Goal: Task Accomplishment & Management: Complete application form

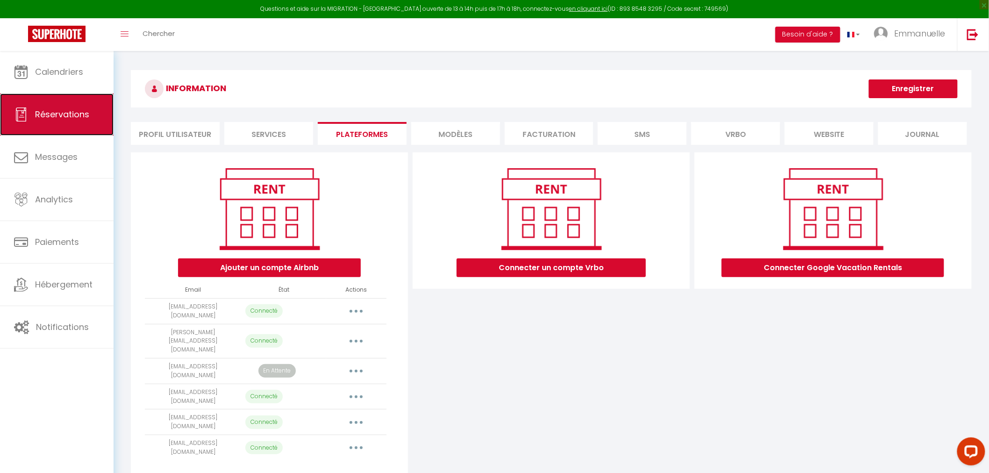
click at [58, 112] on span "Réservations" at bounding box center [62, 114] width 54 height 12
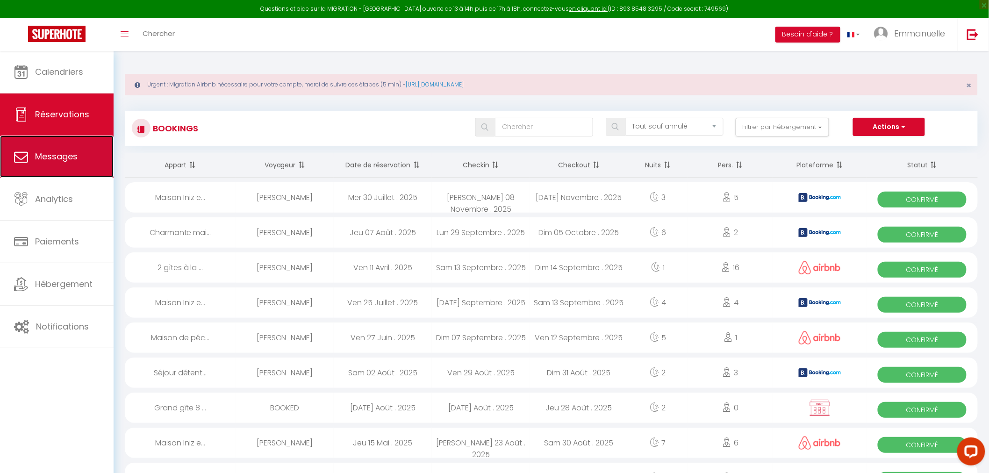
click at [47, 159] on span "Messages" at bounding box center [56, 156] width 43 height 12
select select "message"
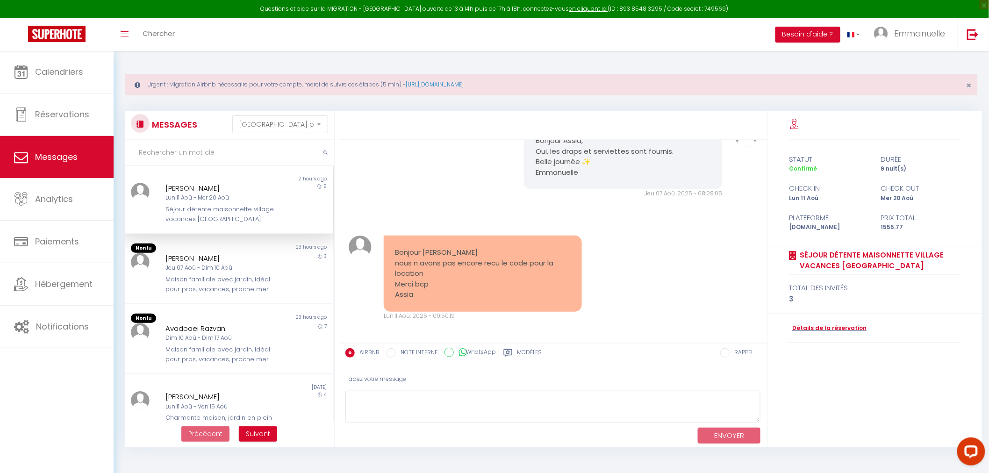
scroll to position [761, 0]
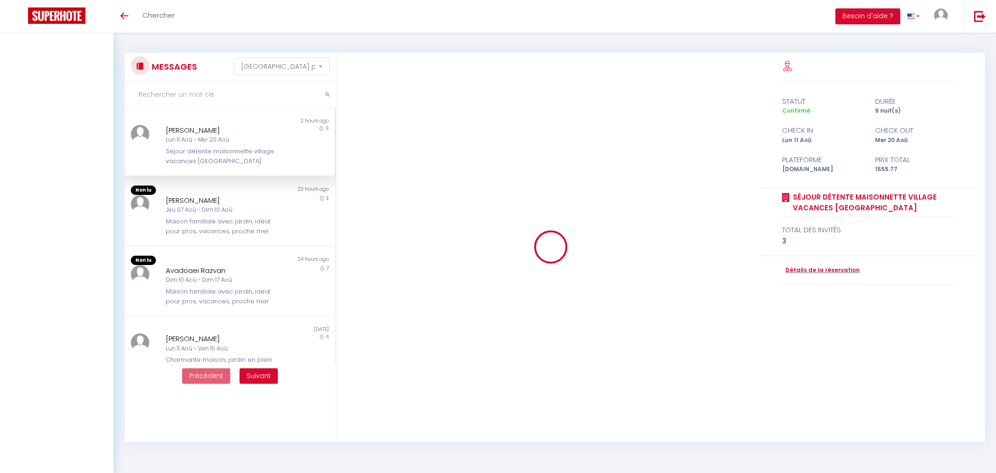
select select "message"
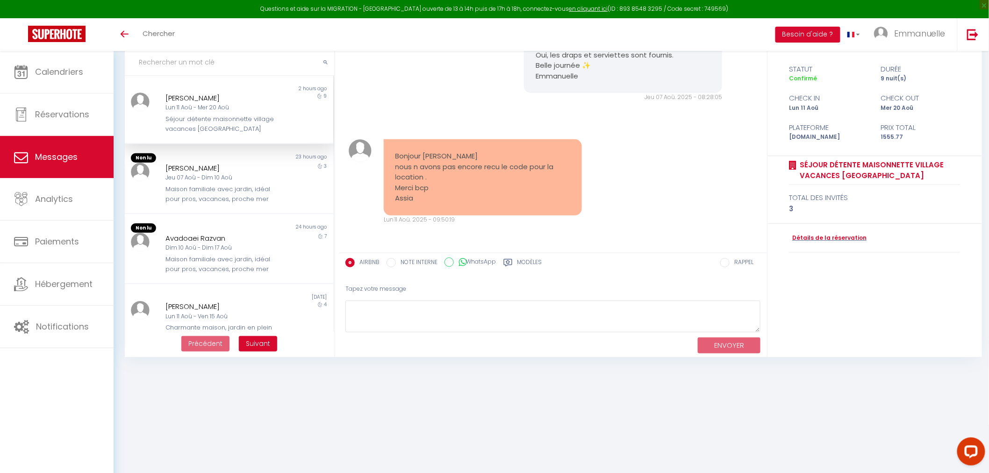
scroll to position [761, 0]
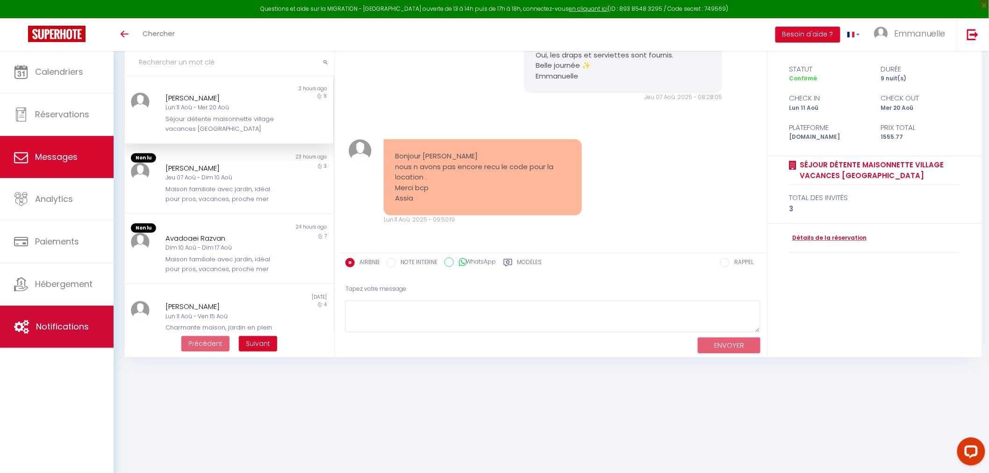
click at [58, 325] on span "Notifications" at bounding box center [62, 326] width 53 height 12
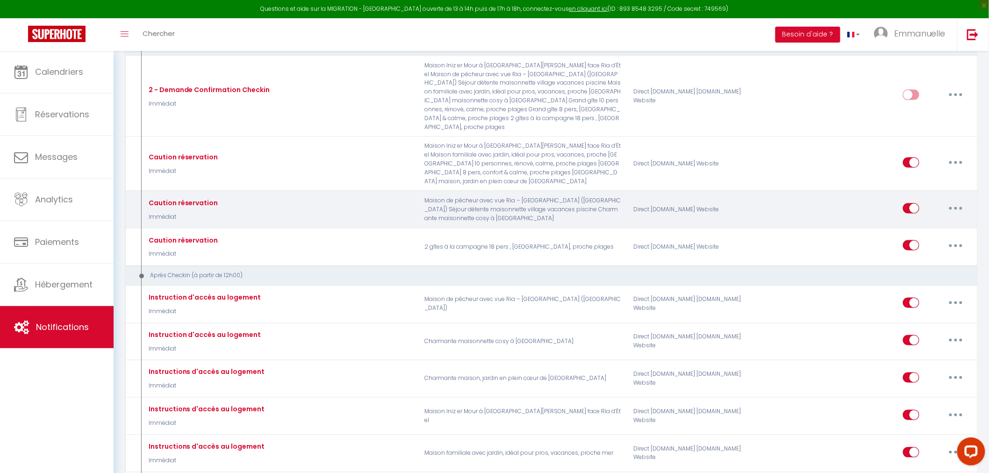
scroll to position [519, 0]
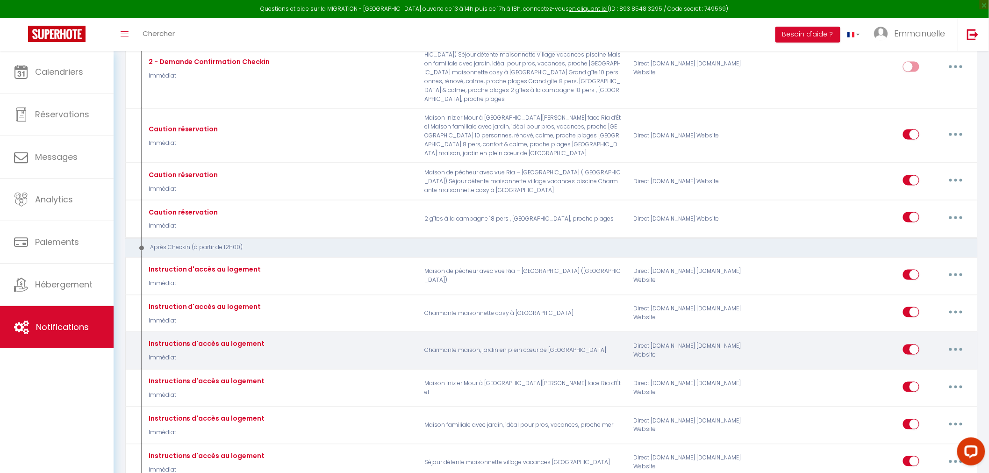
click at [955, 342] on button "button" at bounding box center [955, 349] width 26 height 15
click at [903, 363] on link "Editer" at bounding box center [930, 371] width 69 height 16
type input "Instructions d'accès au logement"
select select "3"
select select "Immédiat"
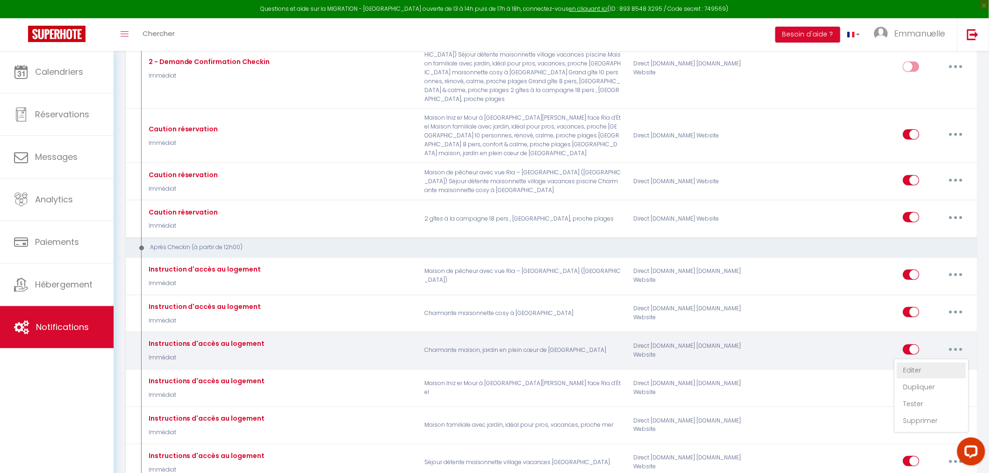
select select "if_deposit_is_paid"
checkbox input "true"
checkbox input "false"
radio input "true"
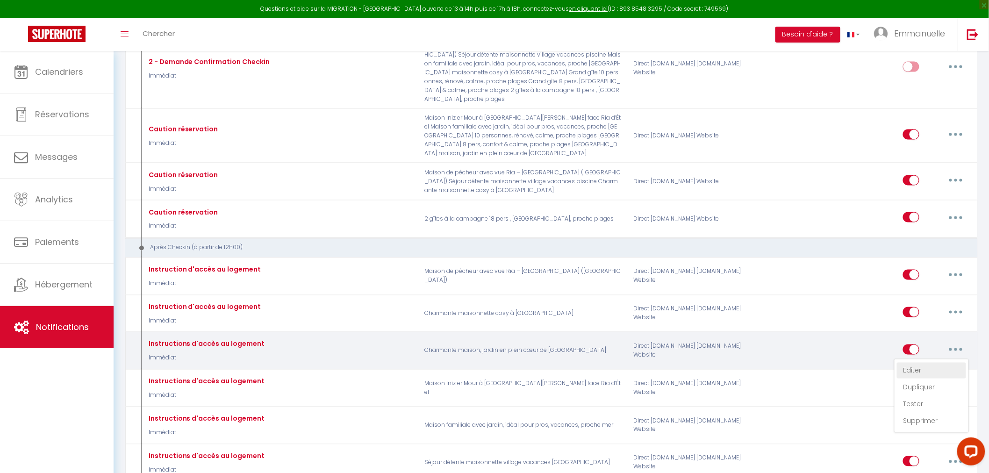
type input "Instructions d'accès au logement [RENTAL:NAME]"
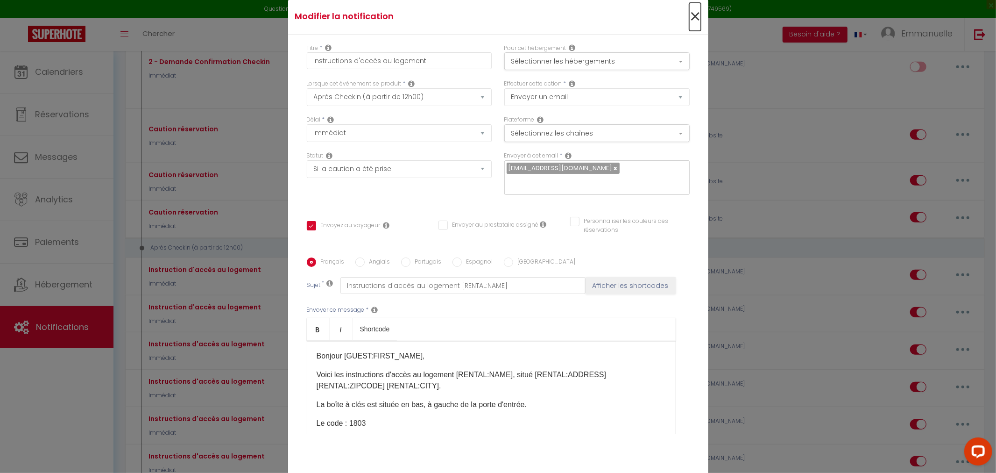
click at [692, 17] on span "×" at bounding box center [696, 17] width 12 height 28
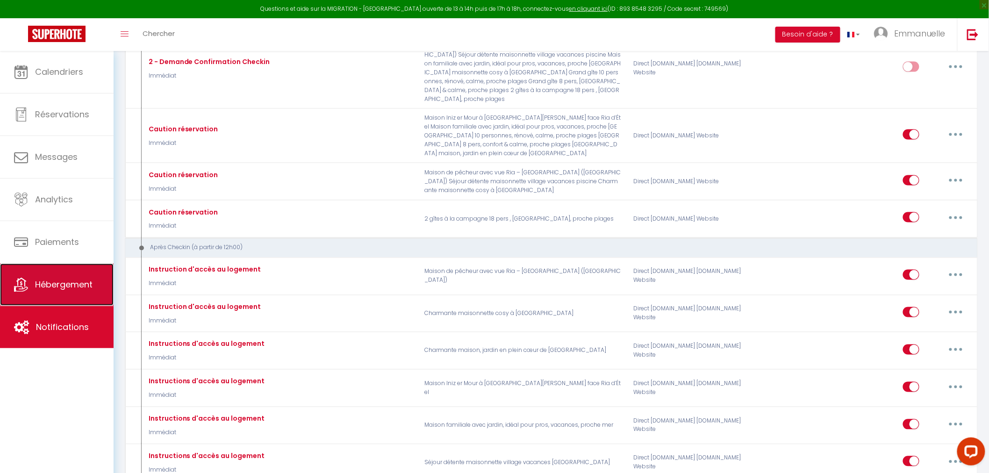
click at [53, 281] on span "Hébergement" at bounding box center [63, 284] width 57 height 12
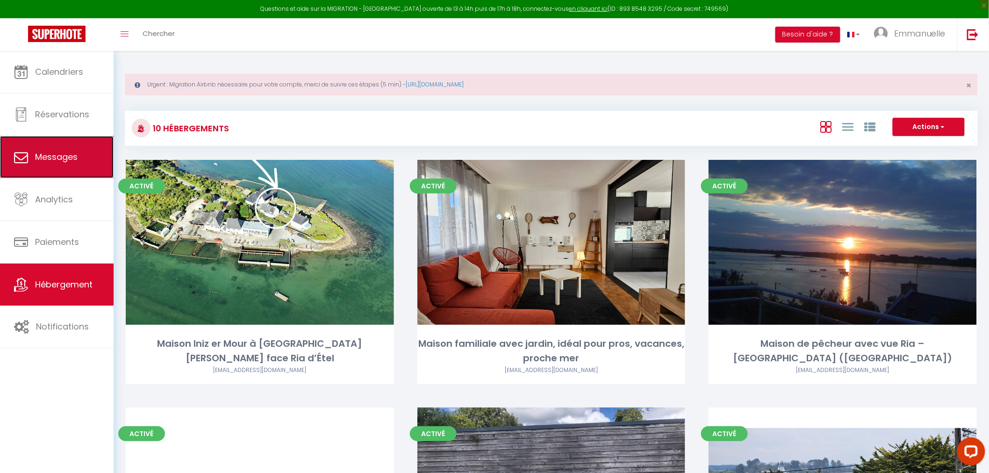
click at [48, 150] on link "Messages" at bounding box center [57, 157] width 114 height 42
select select "message"
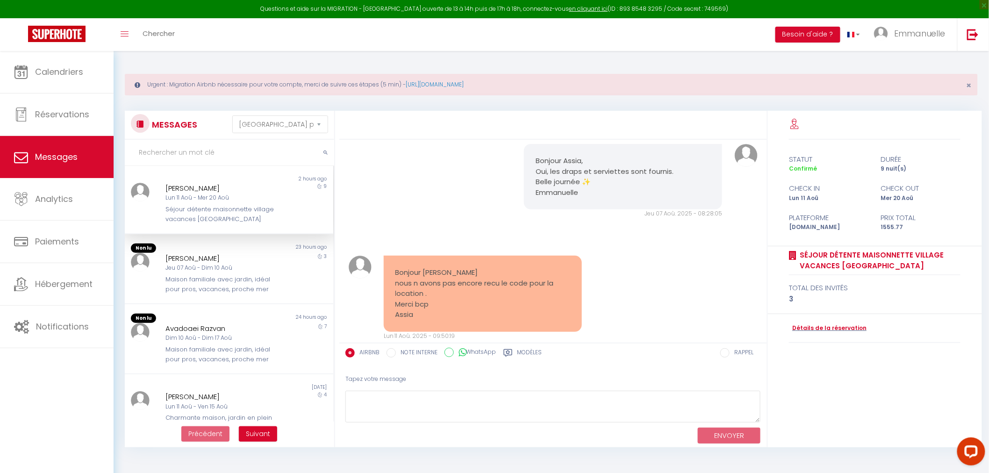
scroll to position [761, 0]
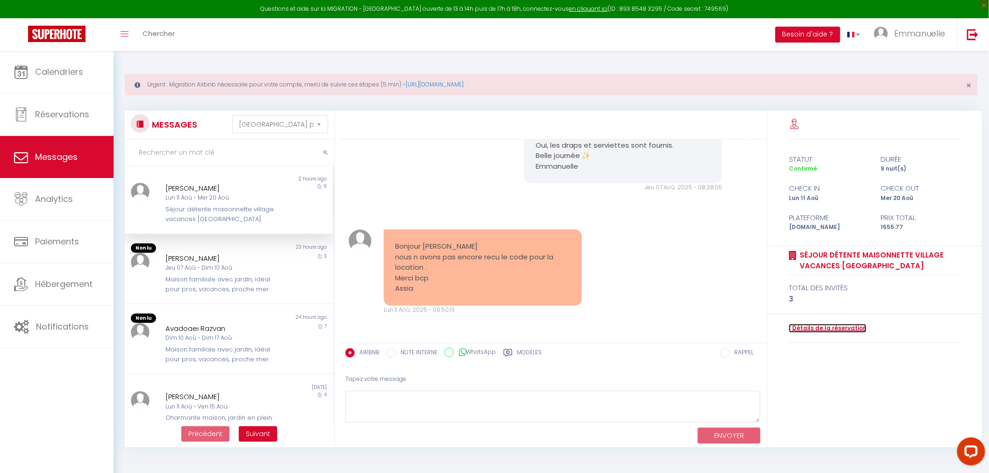
click at [806, 330] on link "Détails de la réservation" at bounding box center [828, 328] width 78 height 9
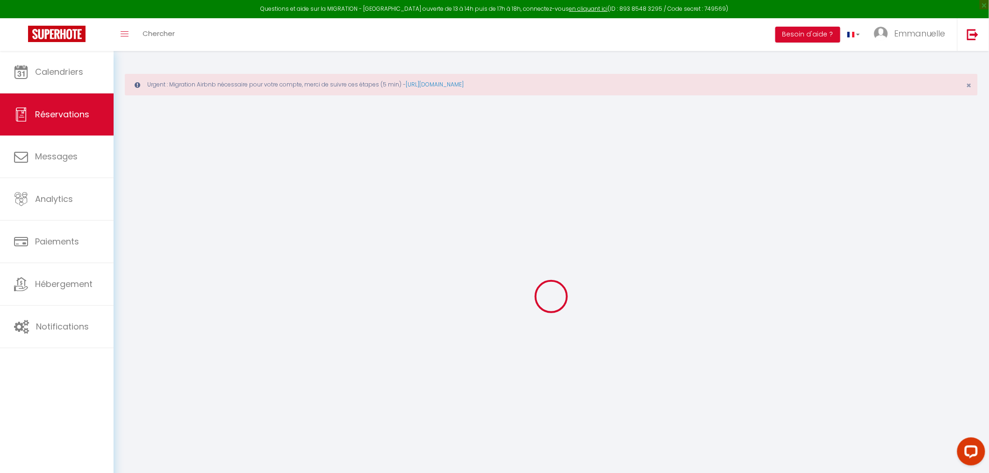
type input "Assia"
type input "Rahim"
type input "[EMAIL_ADDRESS][DOMAIN_NAME]"
type input "[PHONE_NUMBER]"
select select
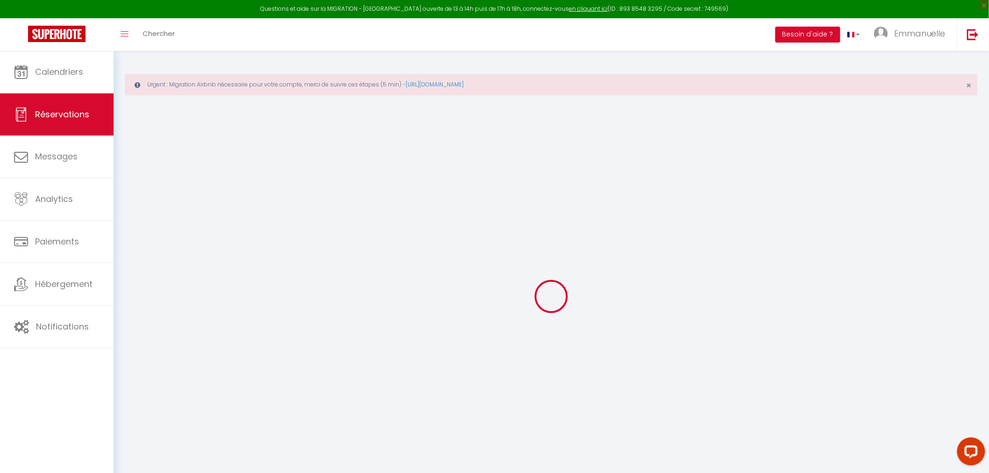
type input "54.29"
select select "68028"
select select "1"
select select
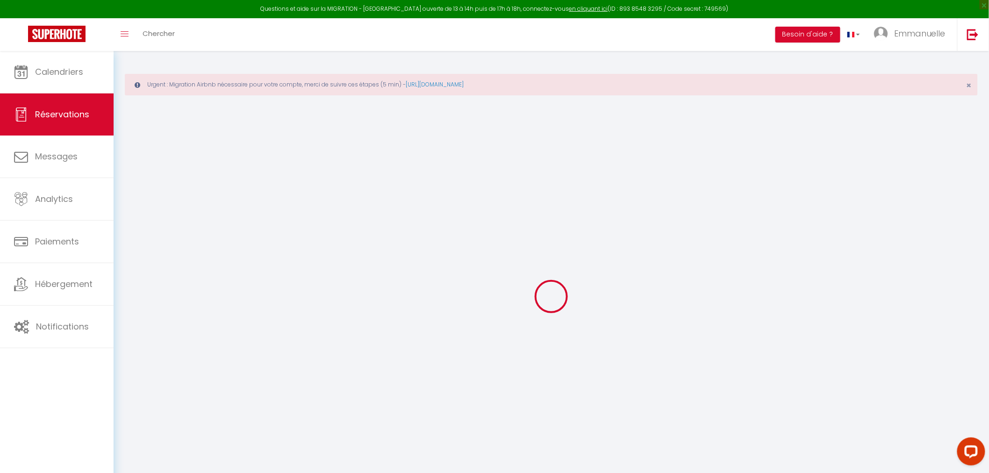
type input "2"
type input "1"
select select "12"
select select
type input "1433"
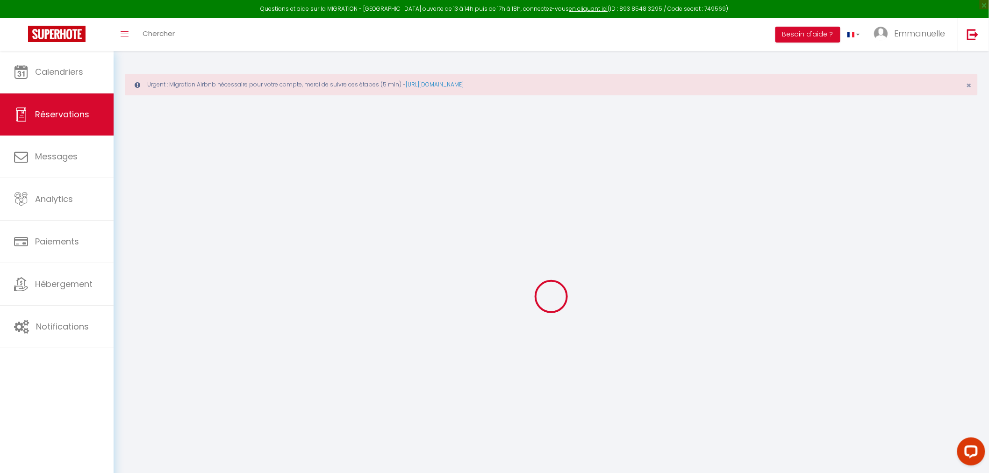
checkbox input "false"
type input "0"
select select "1"
type input "75"
type input "0"
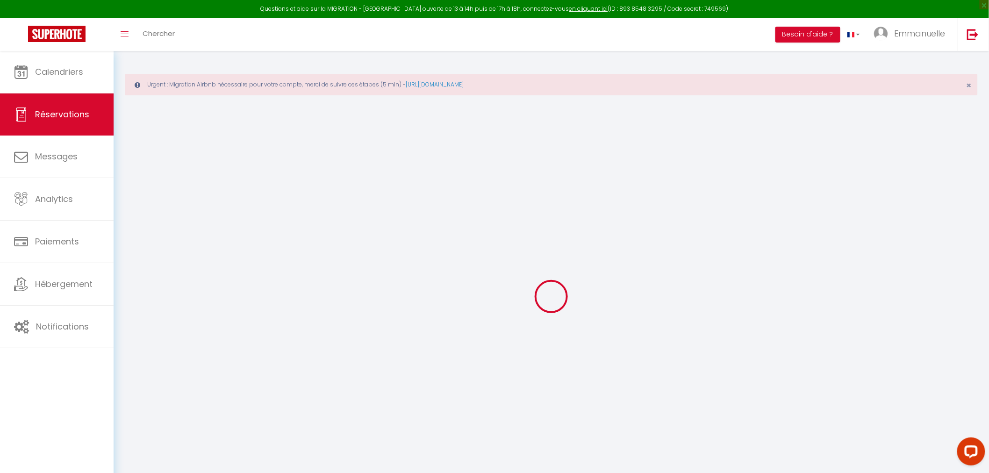
type input "0"
select select
select select "15"
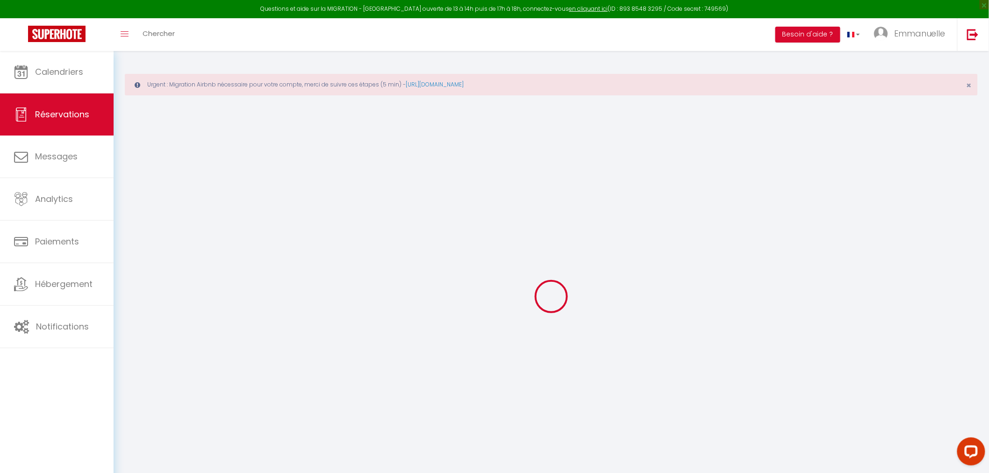
checkbox input "false"
select select
checkbox input "false"
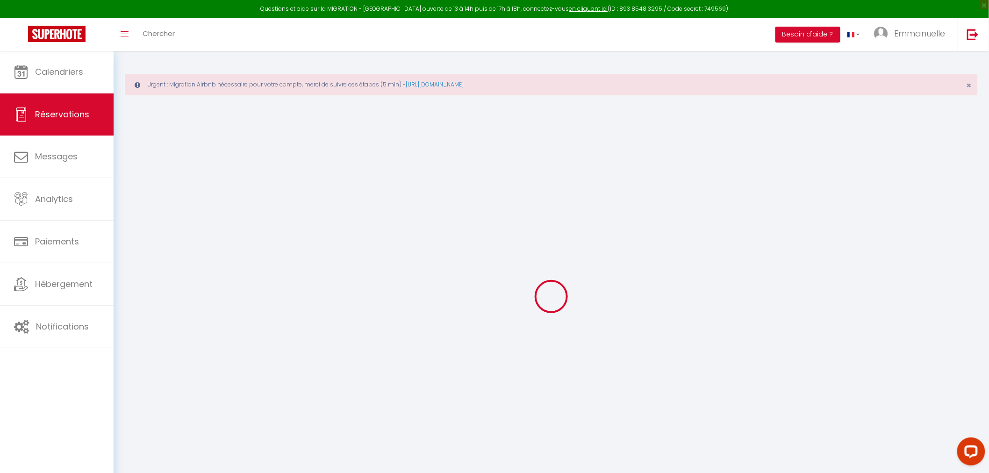
select select
checkbox input "false"
select select
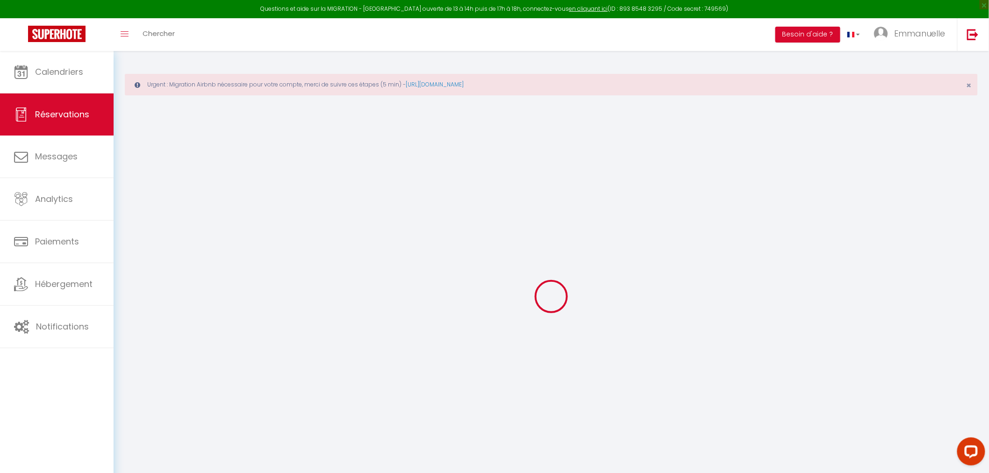
type input "75"
type input "47.77"
select select
checkbox input "false"
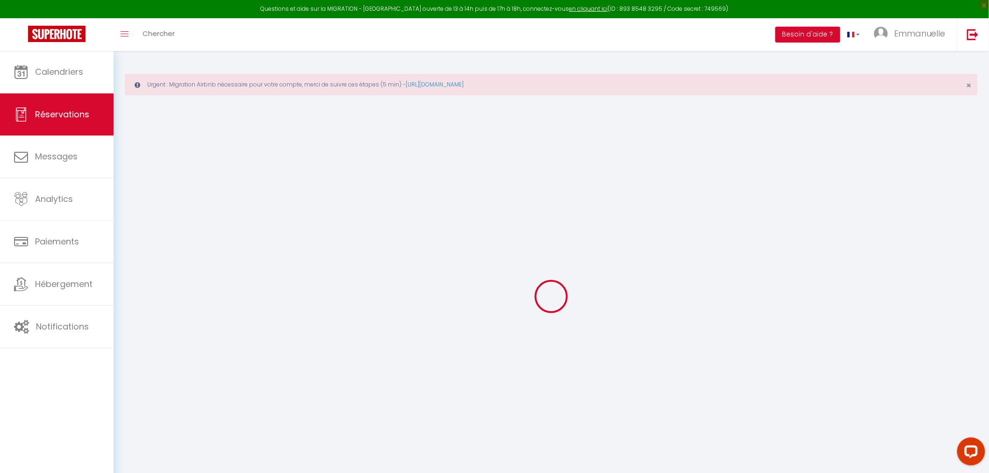
select select
checkbox input "false"
select select
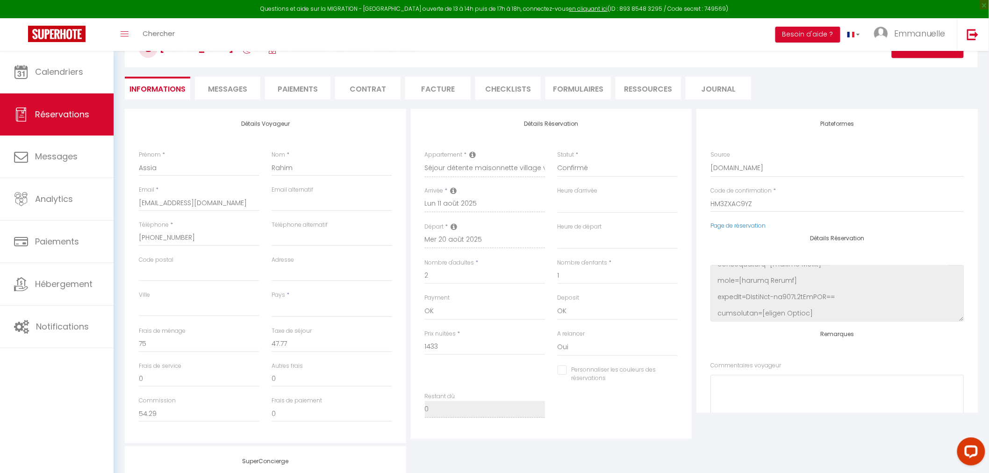
scroll to position [22099, 0]
click at [565, 368] on input "Personnaliser les couleurs des réservations" at bounding box center [611, 369] width 109 height 9
checkbox input "true"
select select
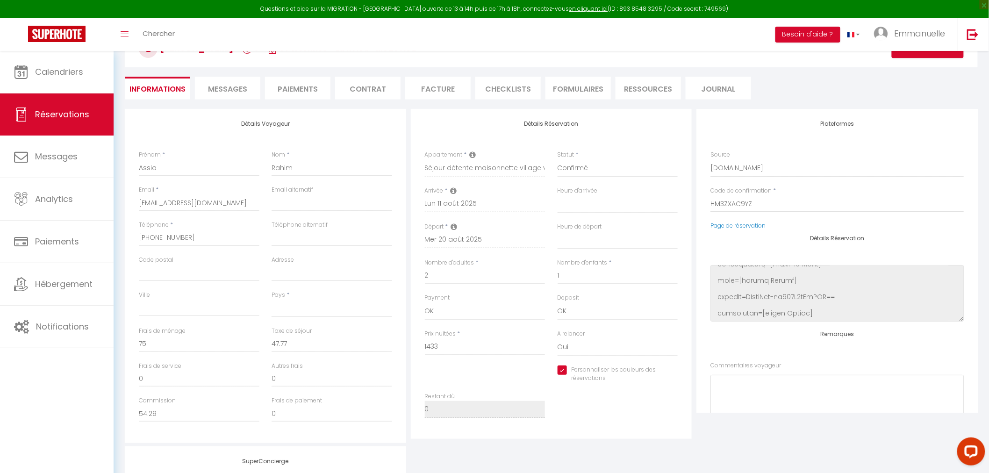
select select
click at [564, 368] on input "Personnaliser les couleurs des réservations" at bounding box center [607, 369] width 101 height 9
checkbox input "false"
select select
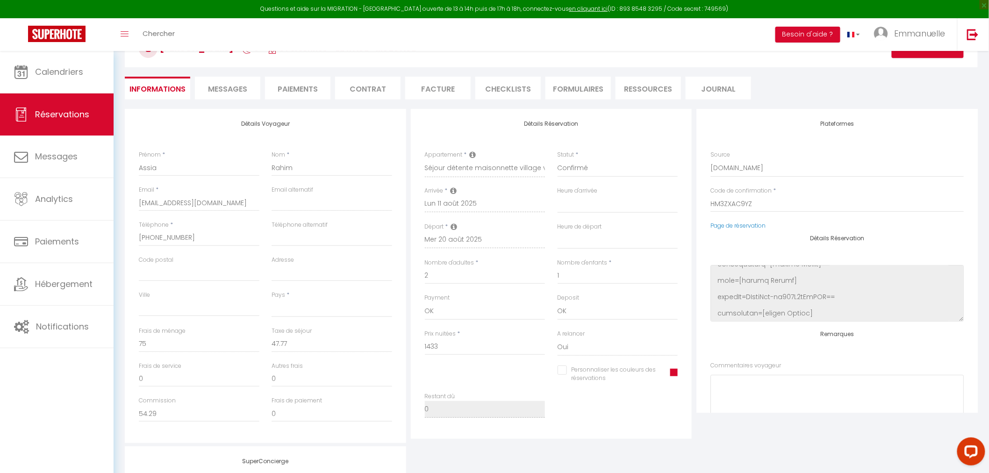
select select
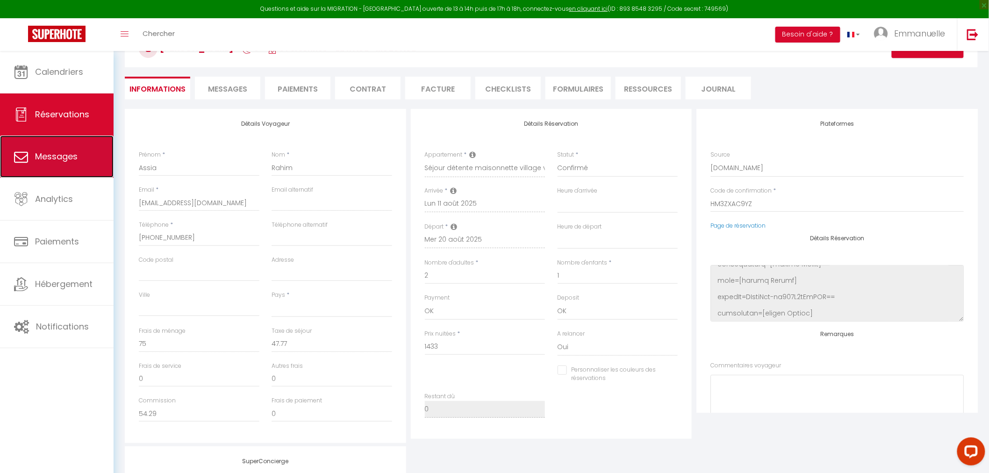
click at [58, 161] on span "Messages" at bounding box center [56, 156] width 43 height 12
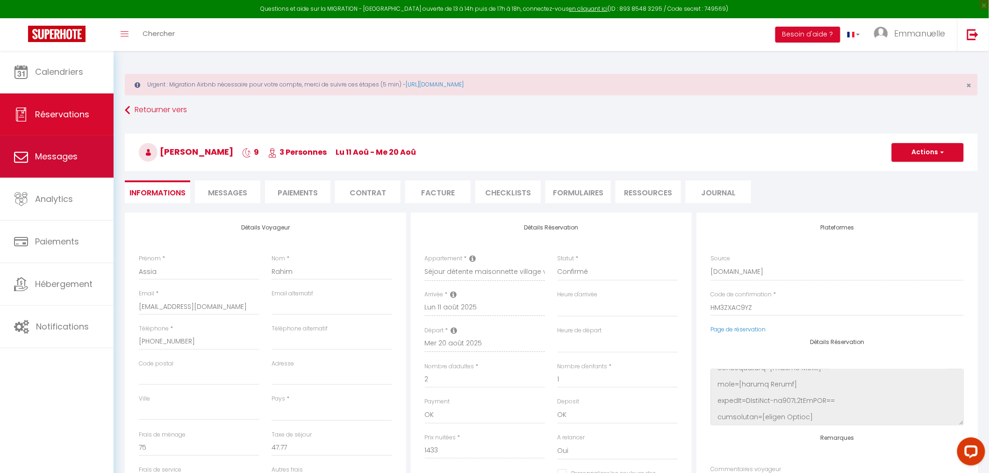
select select "message"
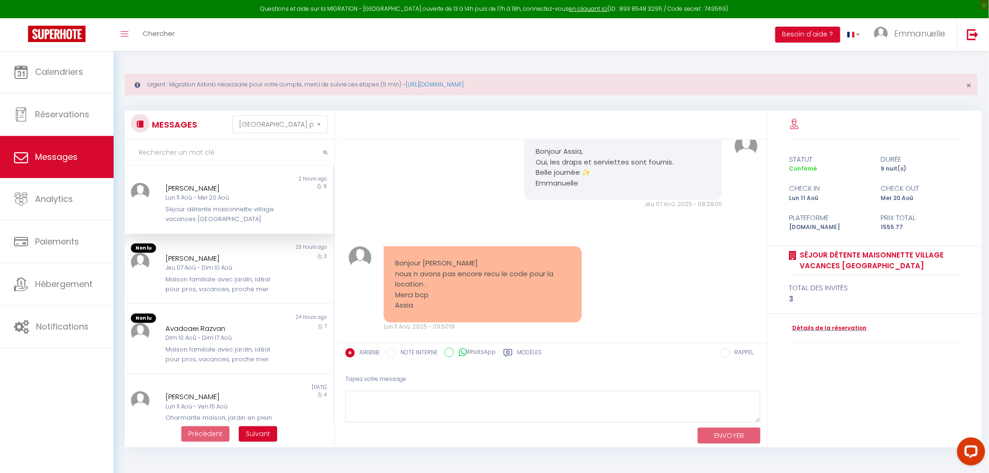
scroll to position [761, 0]
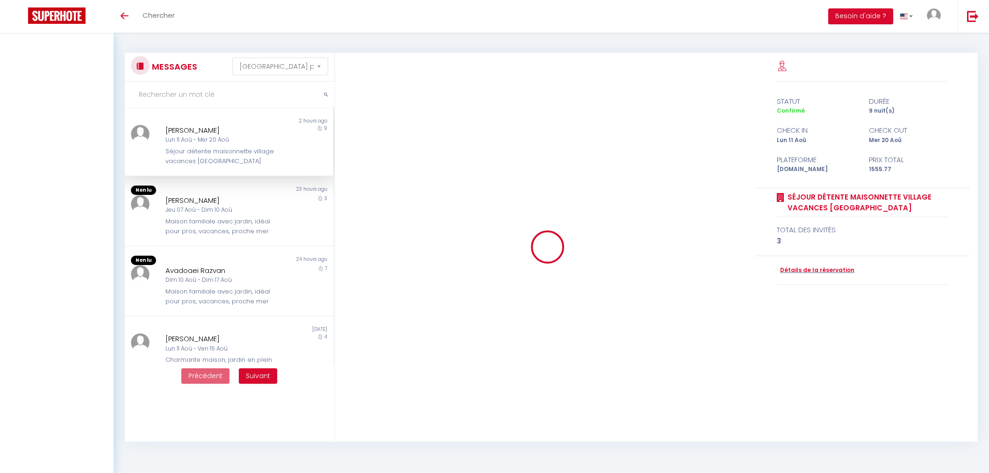
select select "message"
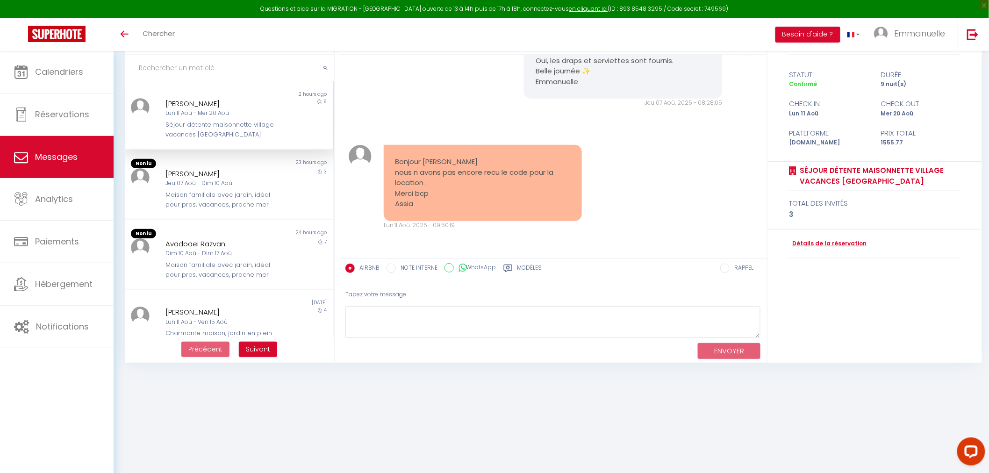
scroll to position [50, 0]
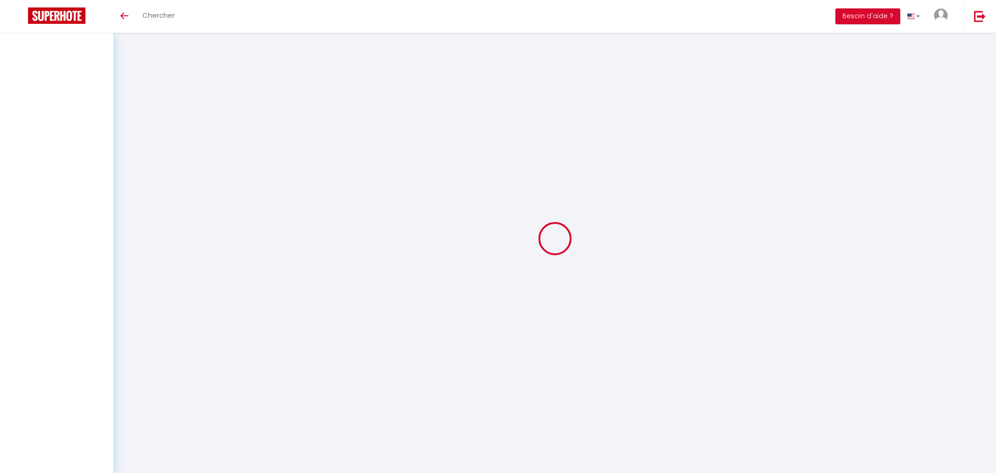
select select "message"
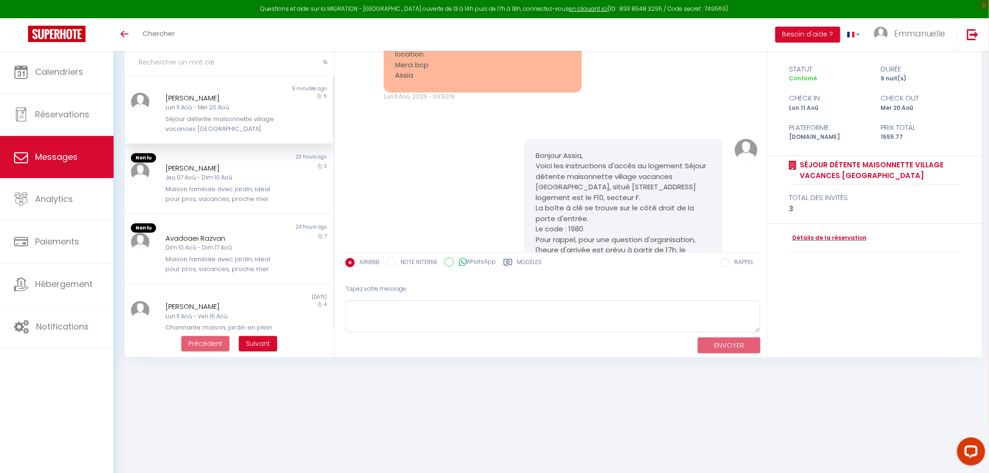
scroll to position [874, 0]
